Goal: Task Accomplishment & Management: Manage account settings

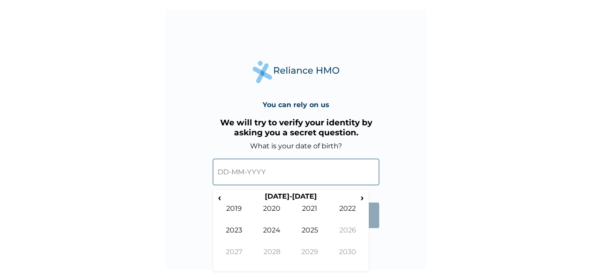
click at [247, 177] on input "text" at bounding box center [296, 172] width 166 height 26
click at [224, 199] on th "2020-2029" at bounding box center [290, 198] width 133 height 12
click at [220, 199] on span "‹" at bounding box center [219, 197] width 9 height 11
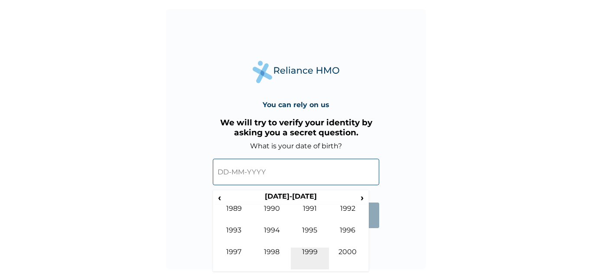
click at [309, 250] on td "1999" at bounding box center [310, 258] width 38 height 22
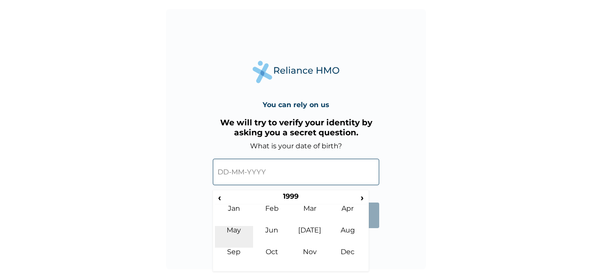
click at [244, 229] on td "May" at bounding box center [234, 237] width 38 height 22
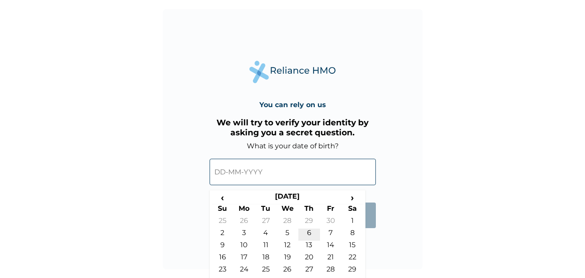
click at [307, 228] on td "6" at bounding box center [310, 234] width 22 height 12
type input "06-05-1999"
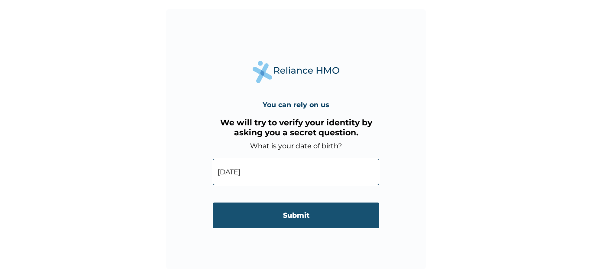
click at [272, 214] on input "Submit" at bounding box center [296, 215] width 166 height 26
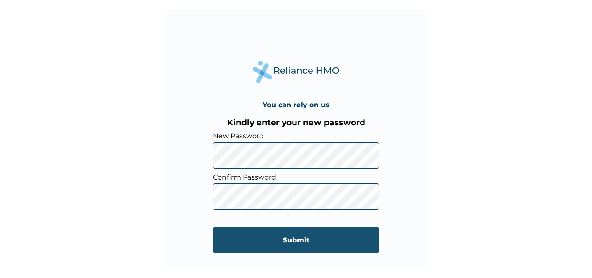
click at [295, 236] on input "Submit" at bounding box center [296, 240] width 166 height 26
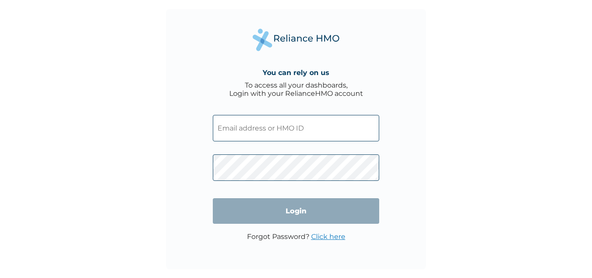
click at [283, 130] on input "text" at bounding box center [296, 128] width 166 height 26
